Goal: Obtain resource: Download file/media

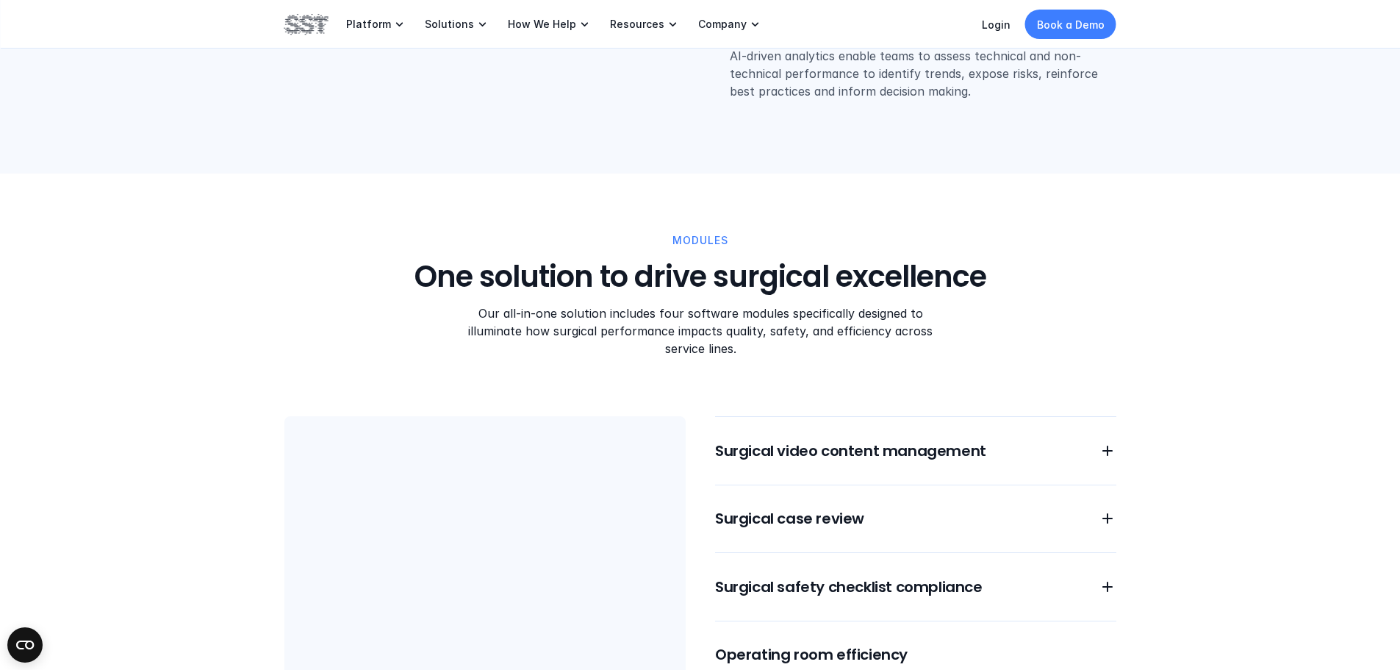
scroll to position [1029, 0]
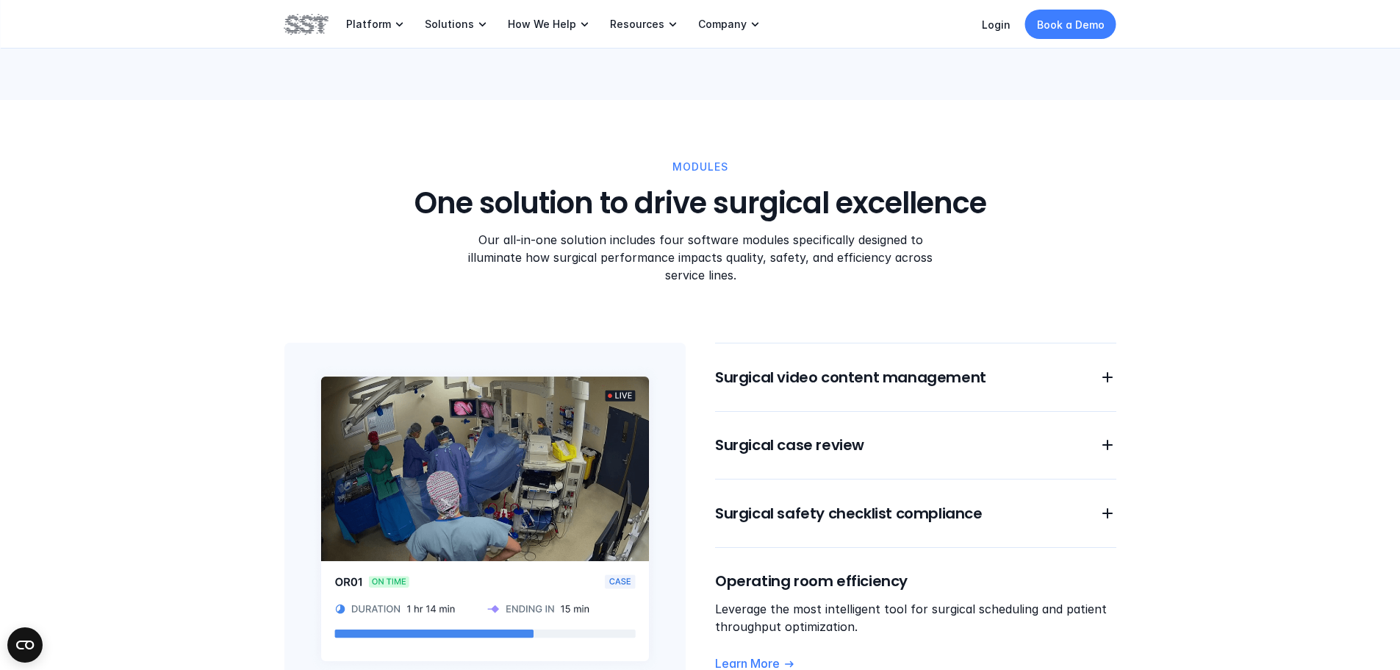
click at [826, 370] on div "Surgical video content management Surgical case review Surgical safety checklis…" at bounding box center [915, 519] width 401 height 353
click at [832, 367] on h6 "Surgical video content management" at bounding box center [898, 377] width 366 height 21
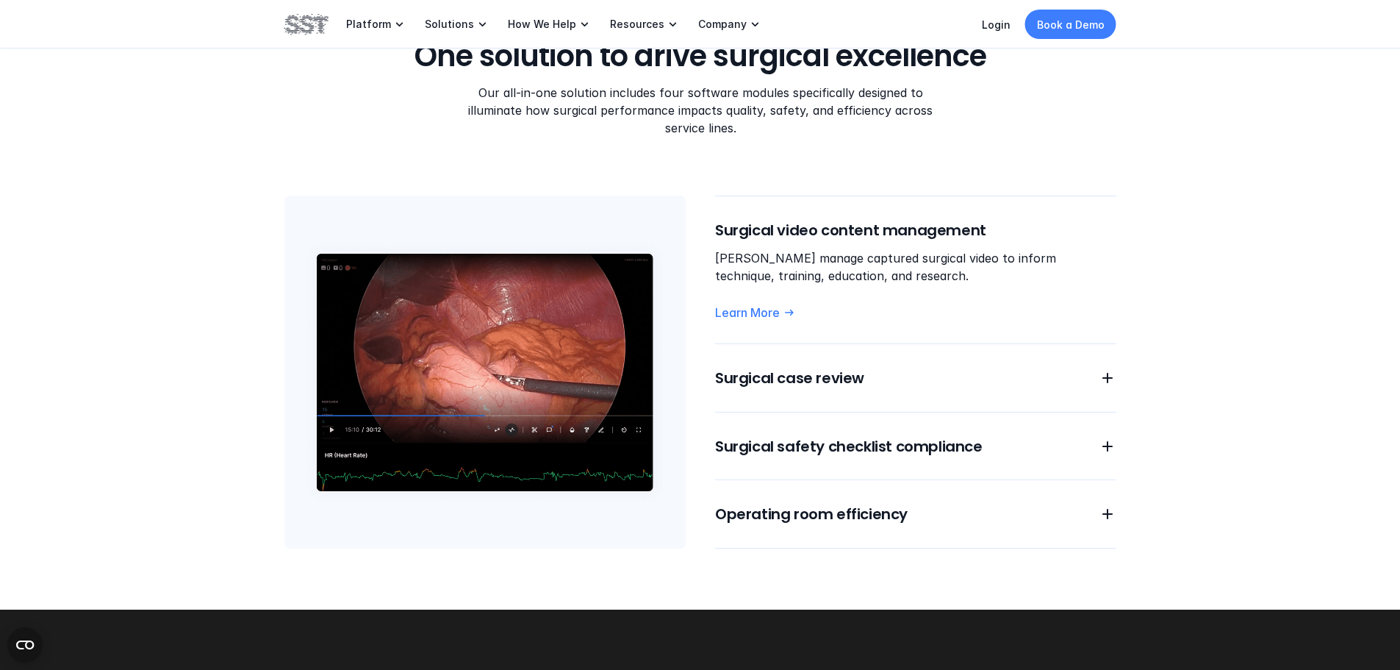
scroll to position [1249, 0]
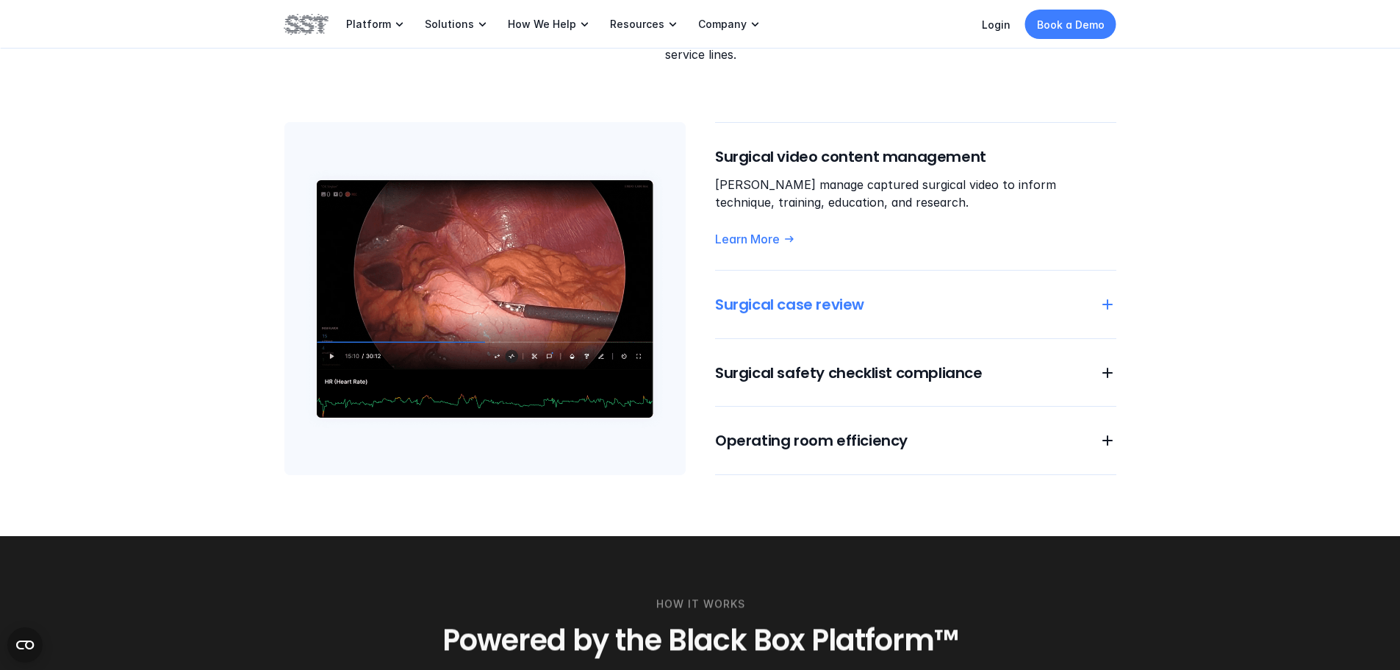
click at [853, 294] on h6 "Surgical case review" at bounding box center [898, 304] width 366 height 21
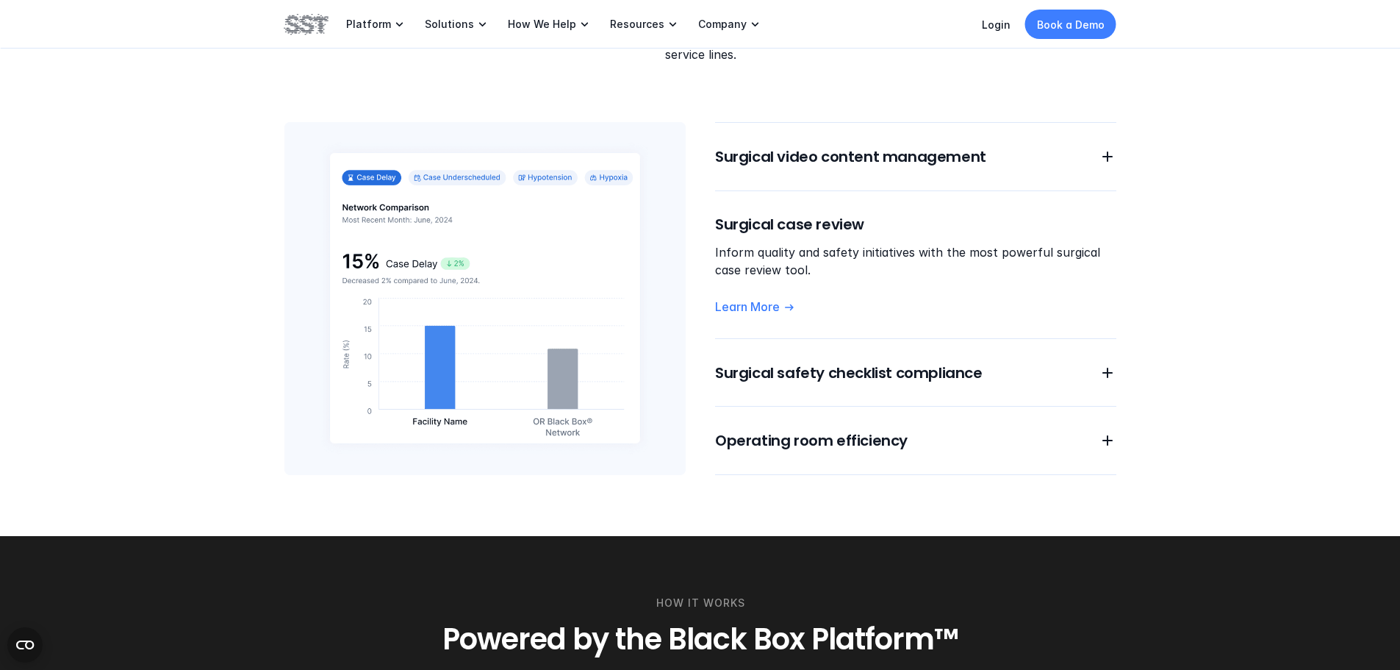
click at [817, 362] on h6 "Surgical safety checklist compliance" at bounding box center [898, 372] width 366 height 21
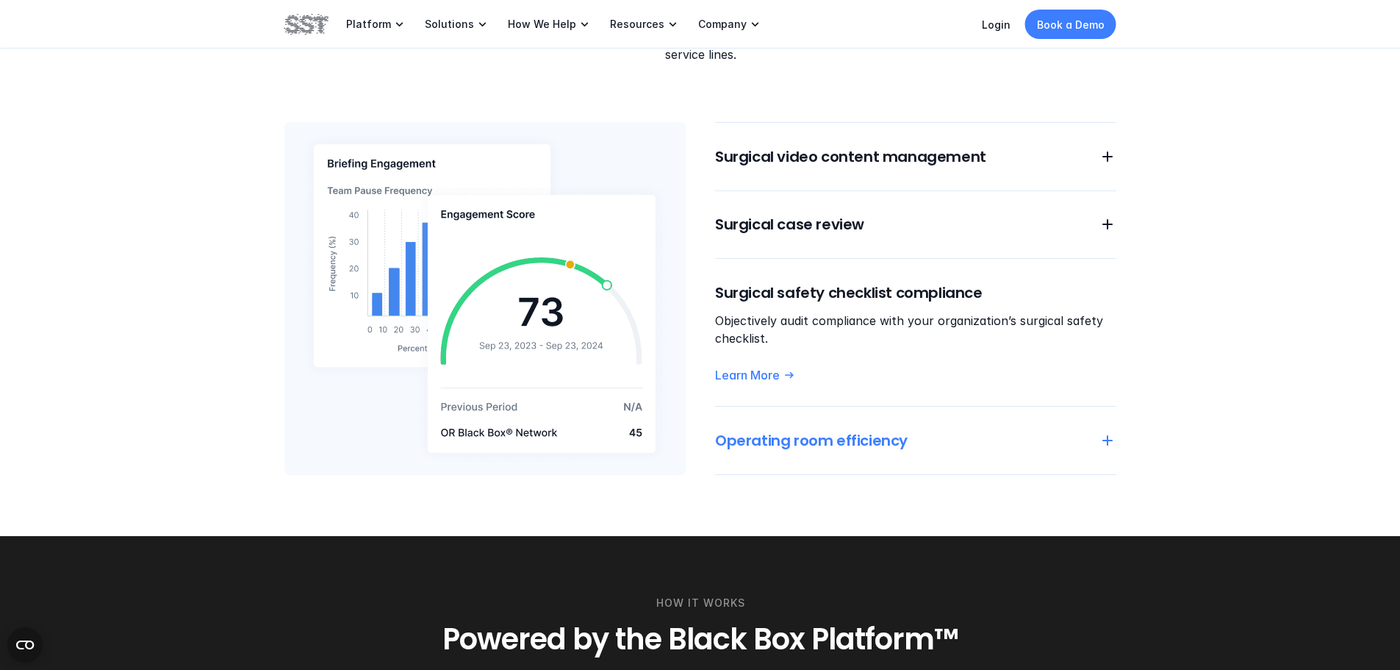
click at [814, 430] on h6 "Operating room efficiency" at bounding box center [898, 440] width 366 height 21
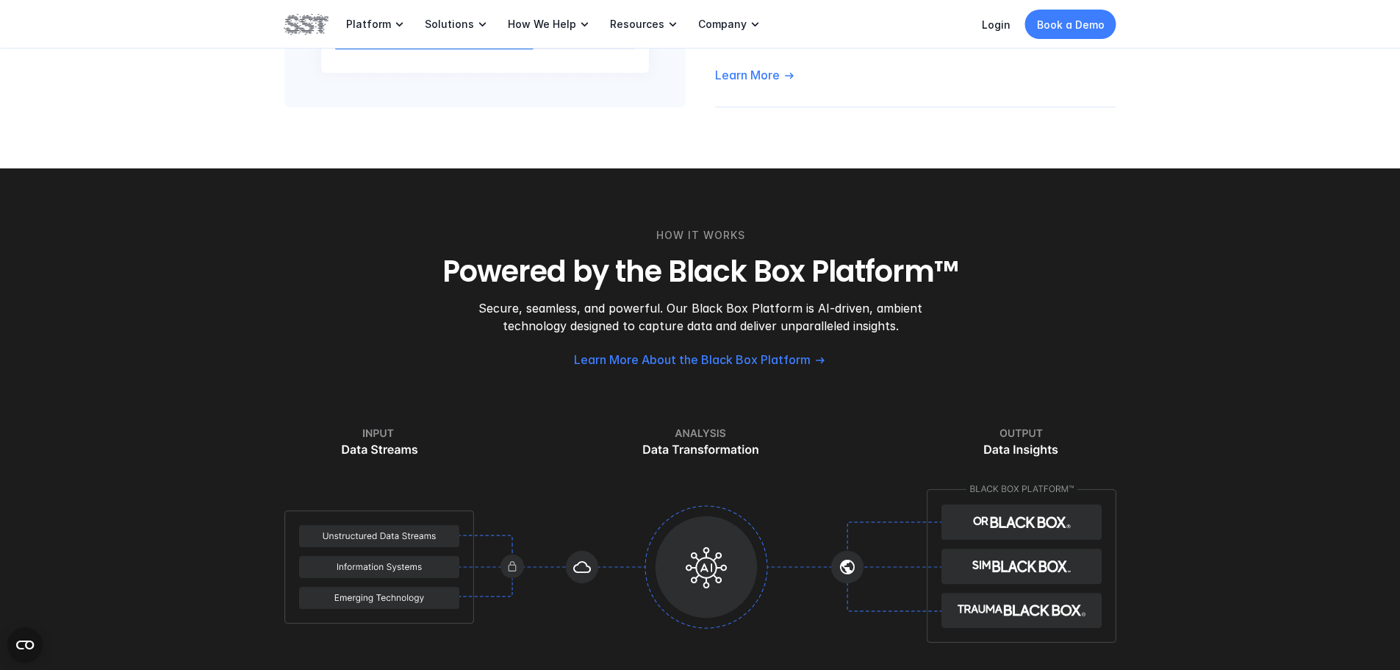
scroll to position [1323, 0]
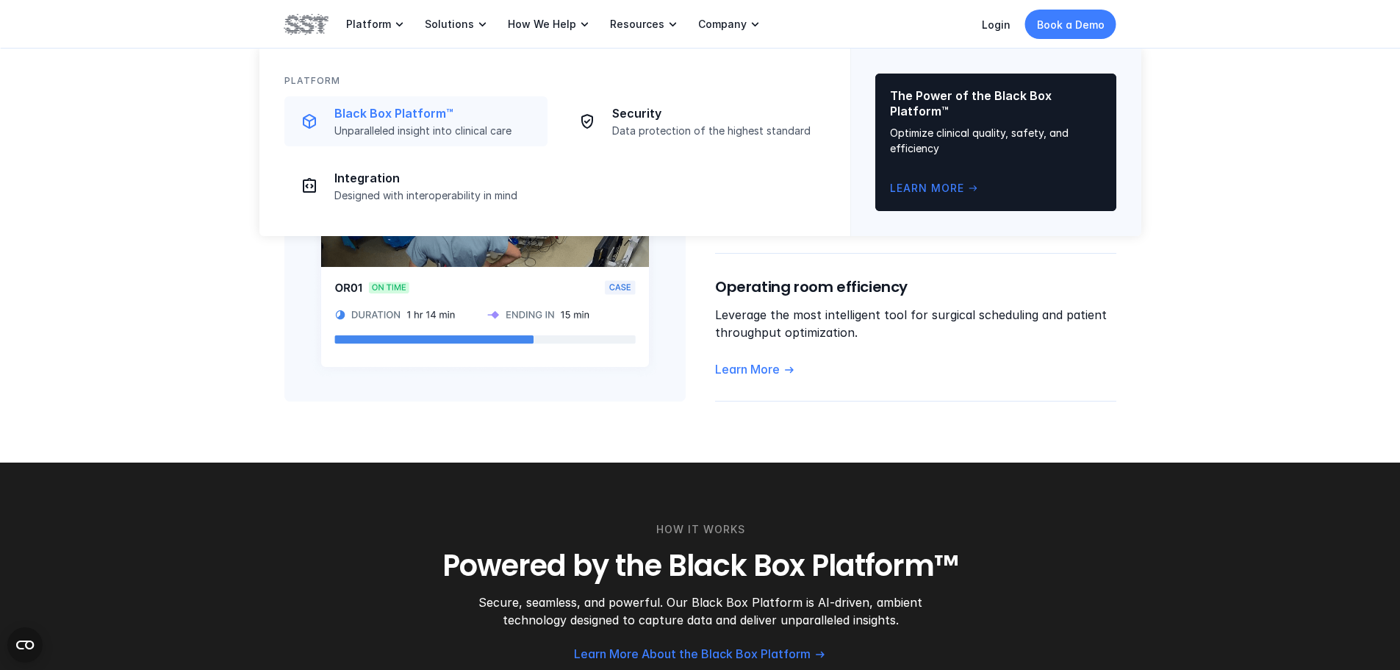
click at [387, 119] on p "Black Box Platform™" at bounding box center [436, 113] width 204 height 15
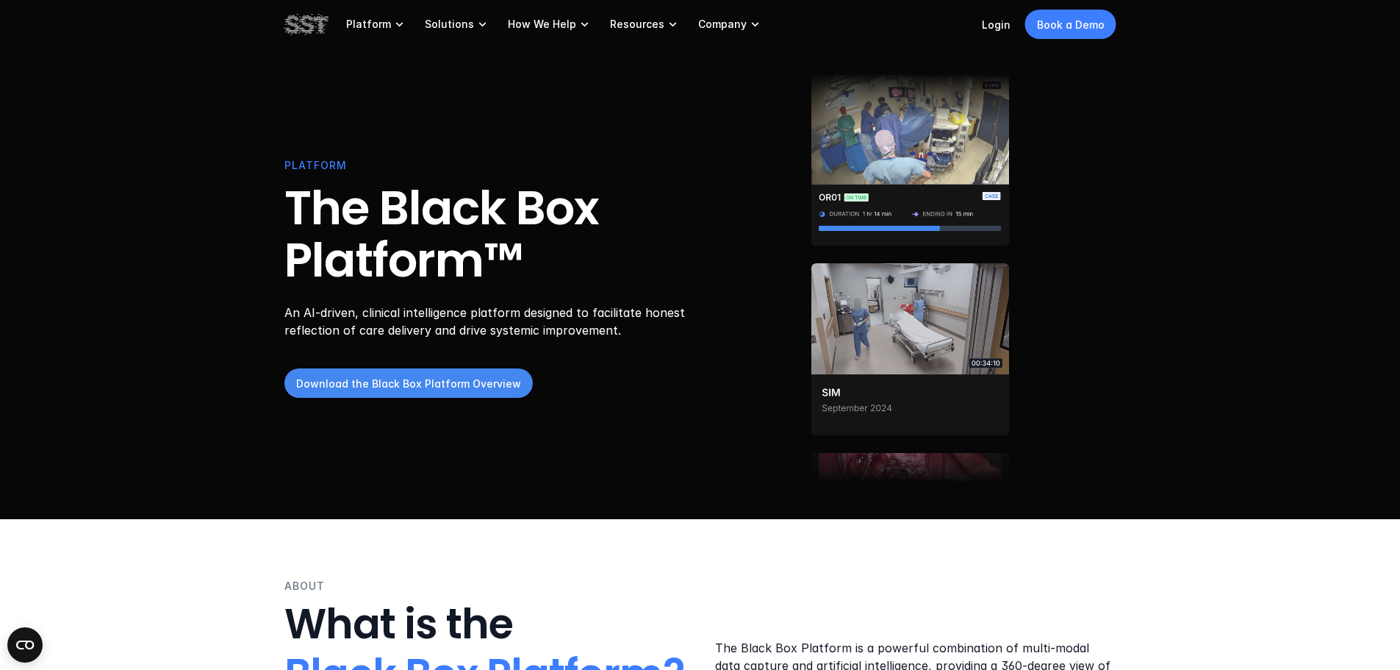
click at [481, 383] on p "Download the Black Box Platform Overview" at bounding box center [408, 383] width 225 height 15
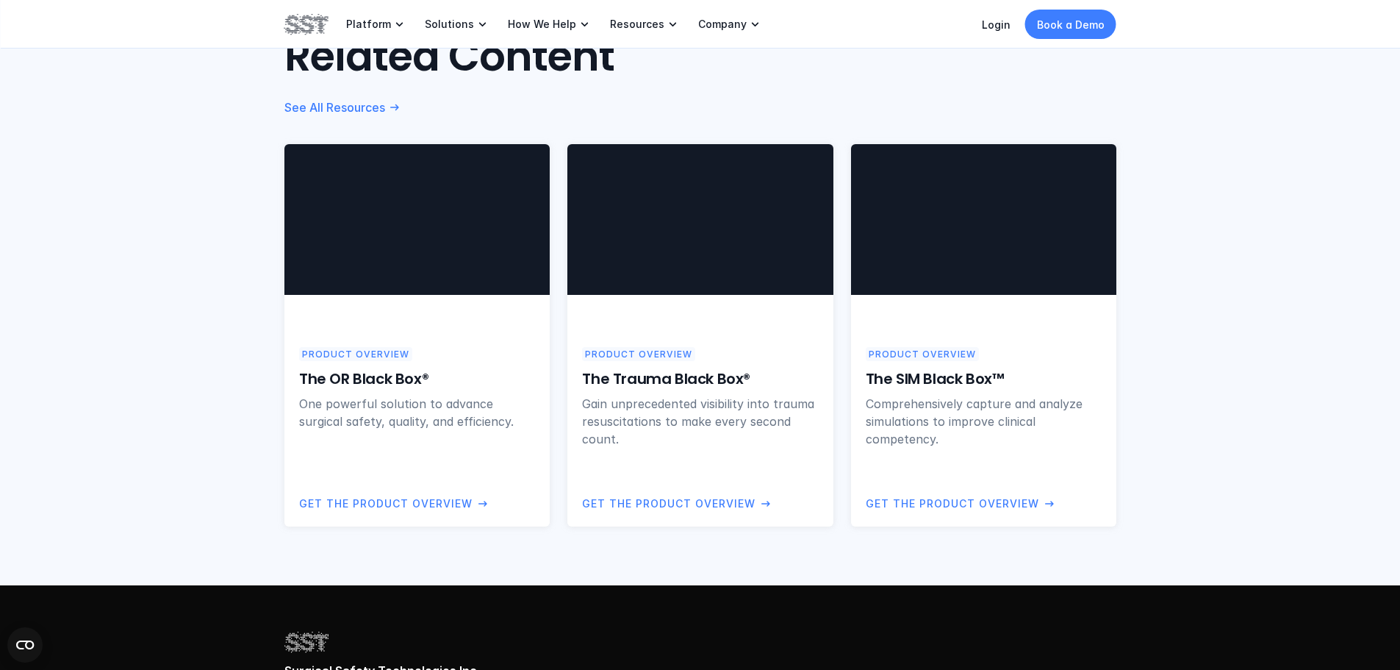
scroll to position [955, 0]
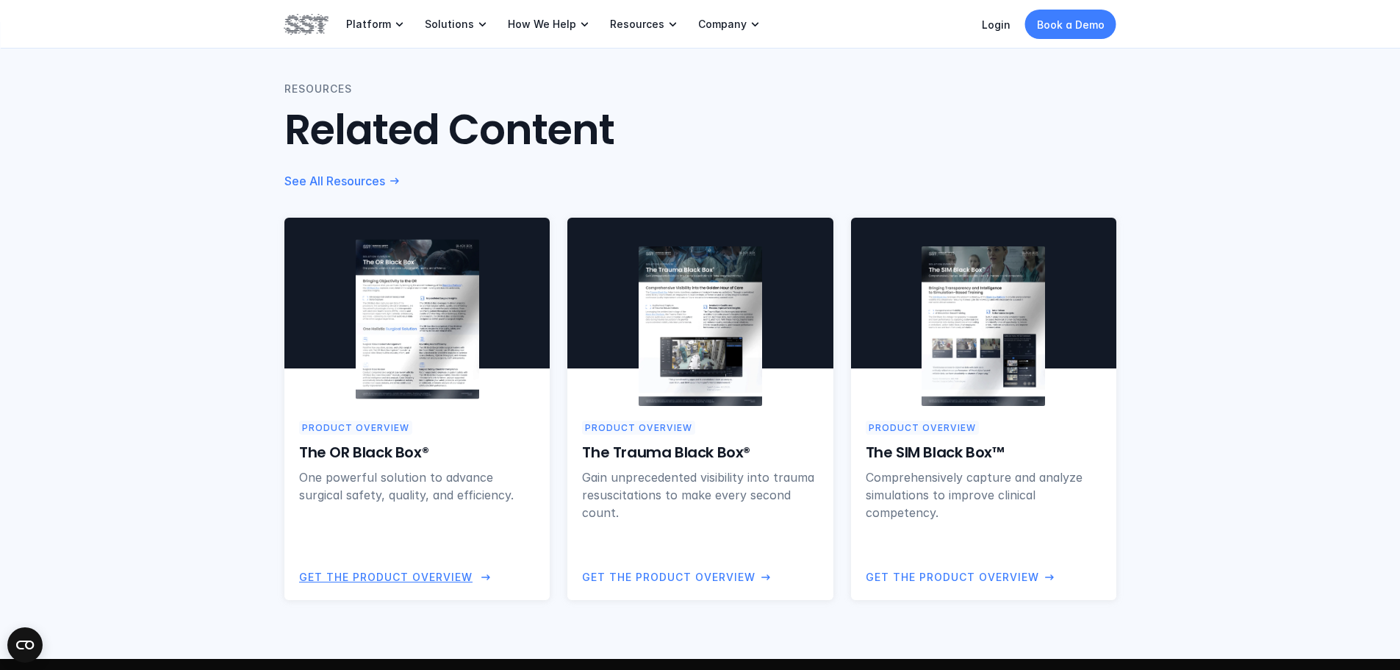
click at [436, 576] on p "Get the Product Overview" at bounding box center [385, 577] width 173 height 16
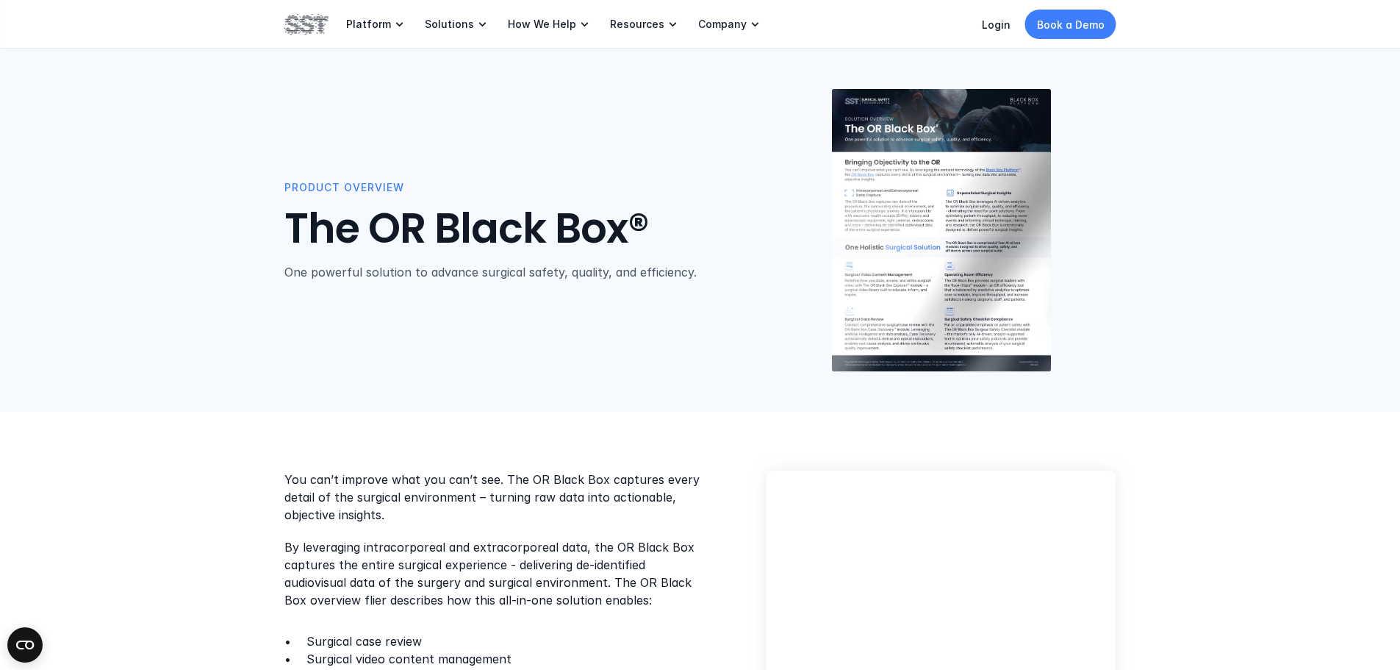
scroll to position [147, 0]
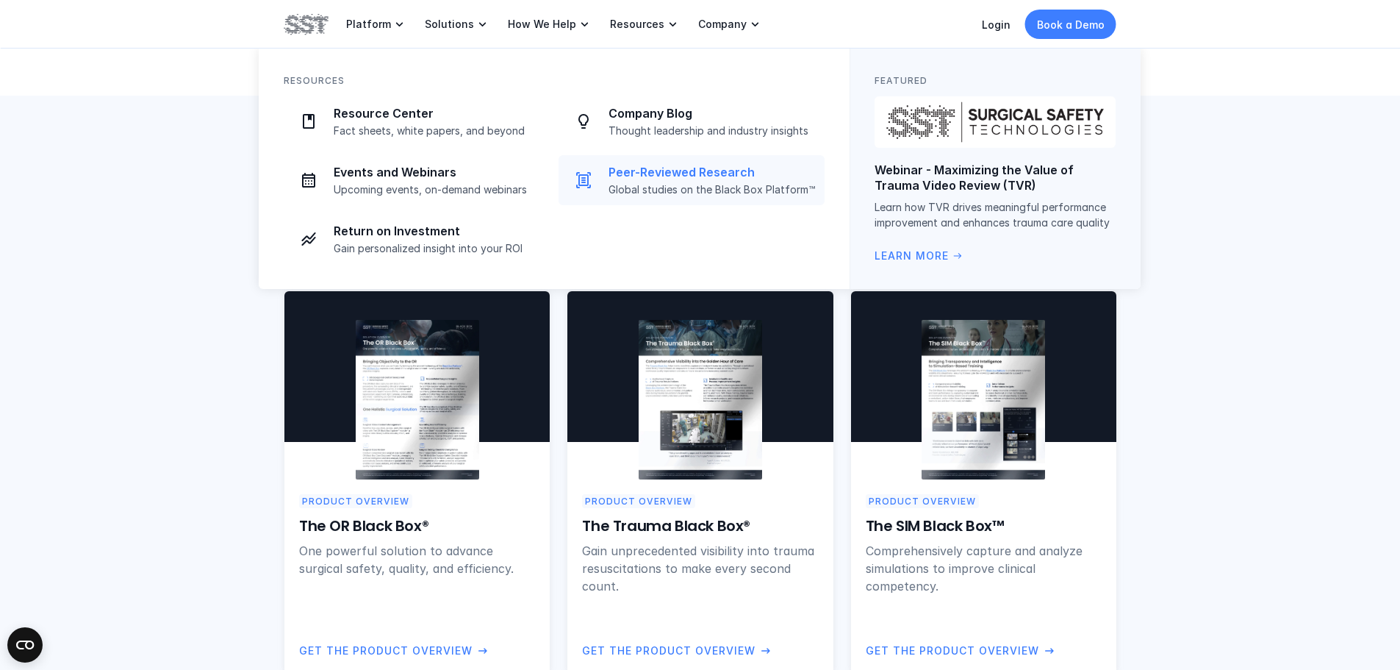
scroll to position [955, 0]
